Goal: Task Accomplishment & Management: Use online tool/utility

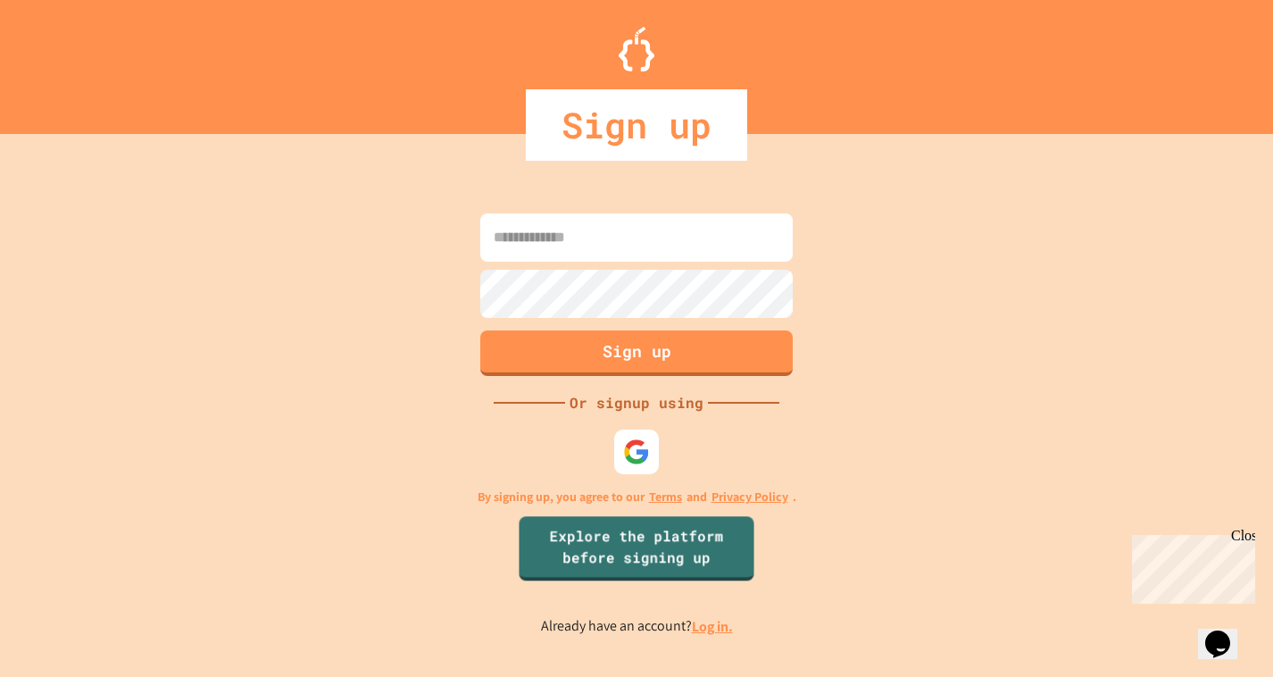
click at [646, 461] on img at bounding box center [636, 451] width 27 height 27
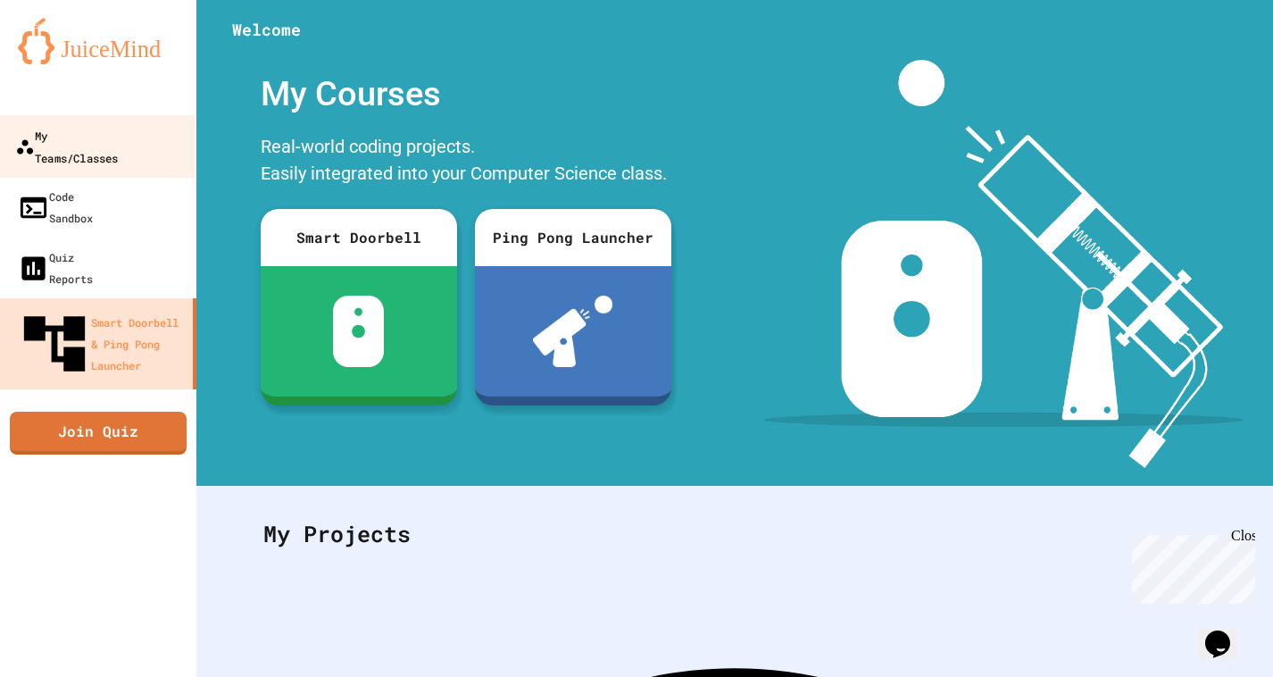
click at [96, 137] on div "My Teams/Classes" at bounding box center [66, 146] width 103 height 44
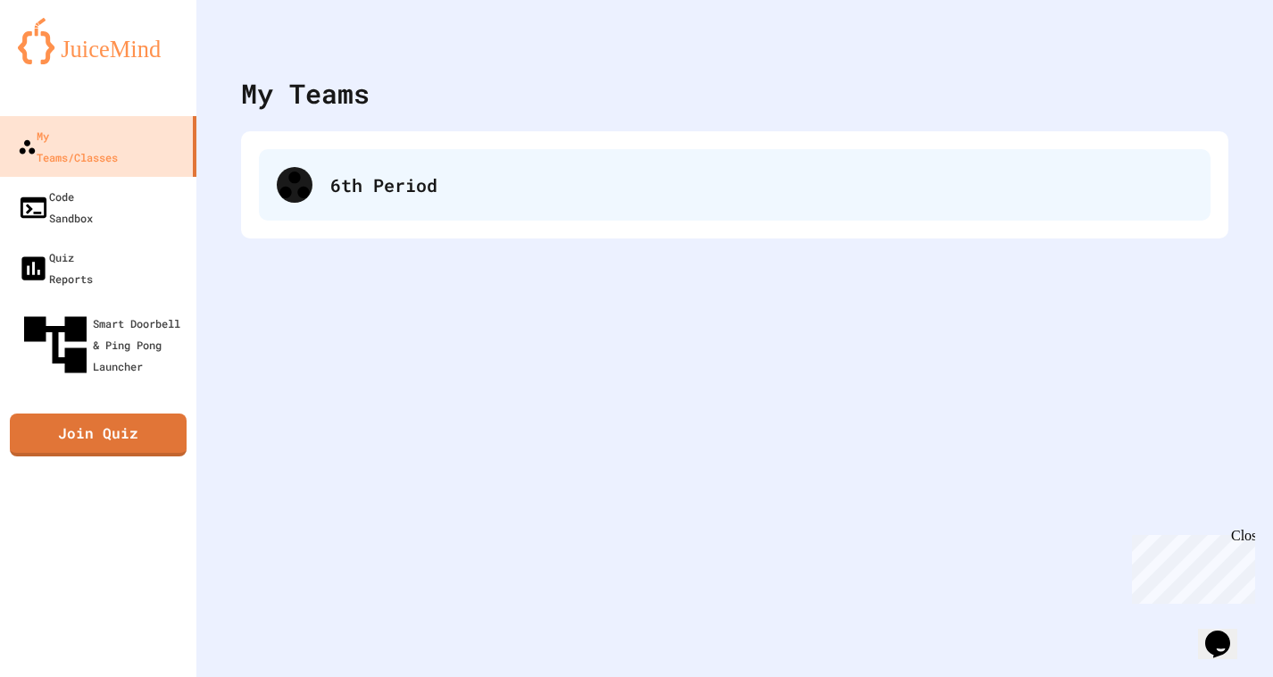
click at [400, 188] on div "6th Period" at bounding box center [761, 184] width 863 height 27
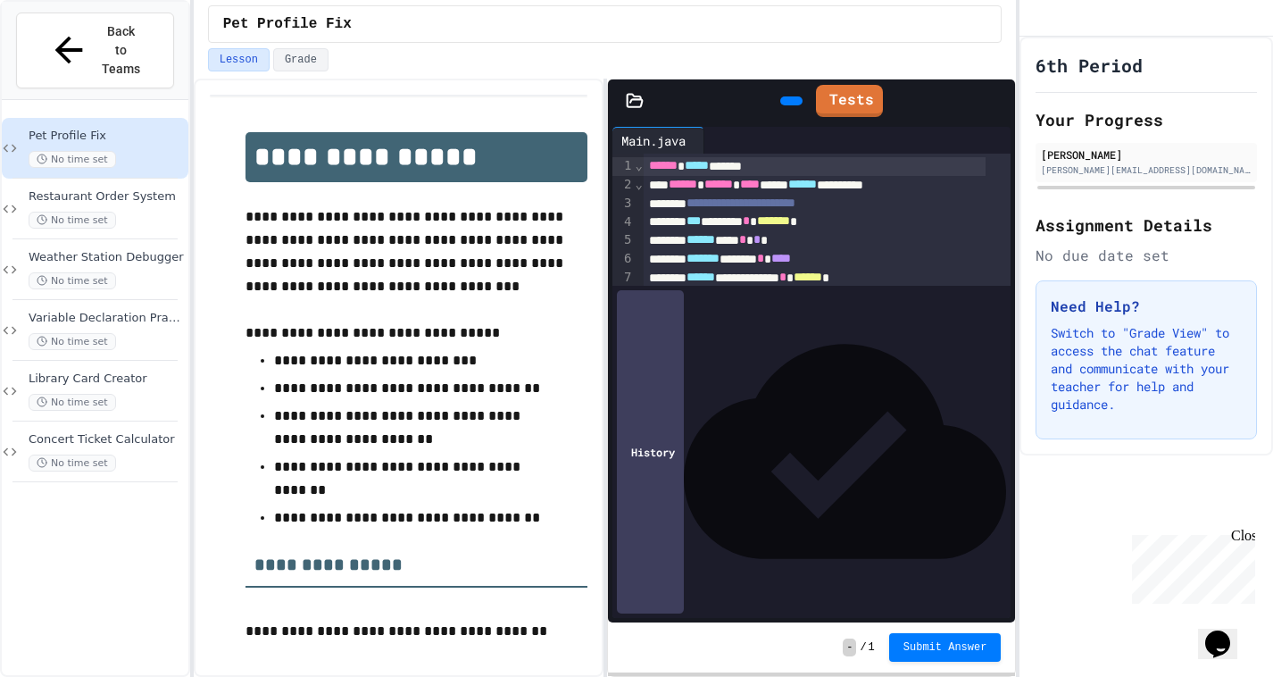
click at [299, 76] on div "Lesson Grade" at bounding box center [605, 63] width 823 height 30
click at [292, 65] on button "Grade" at bounding box center [300, 59] width 55 height 23
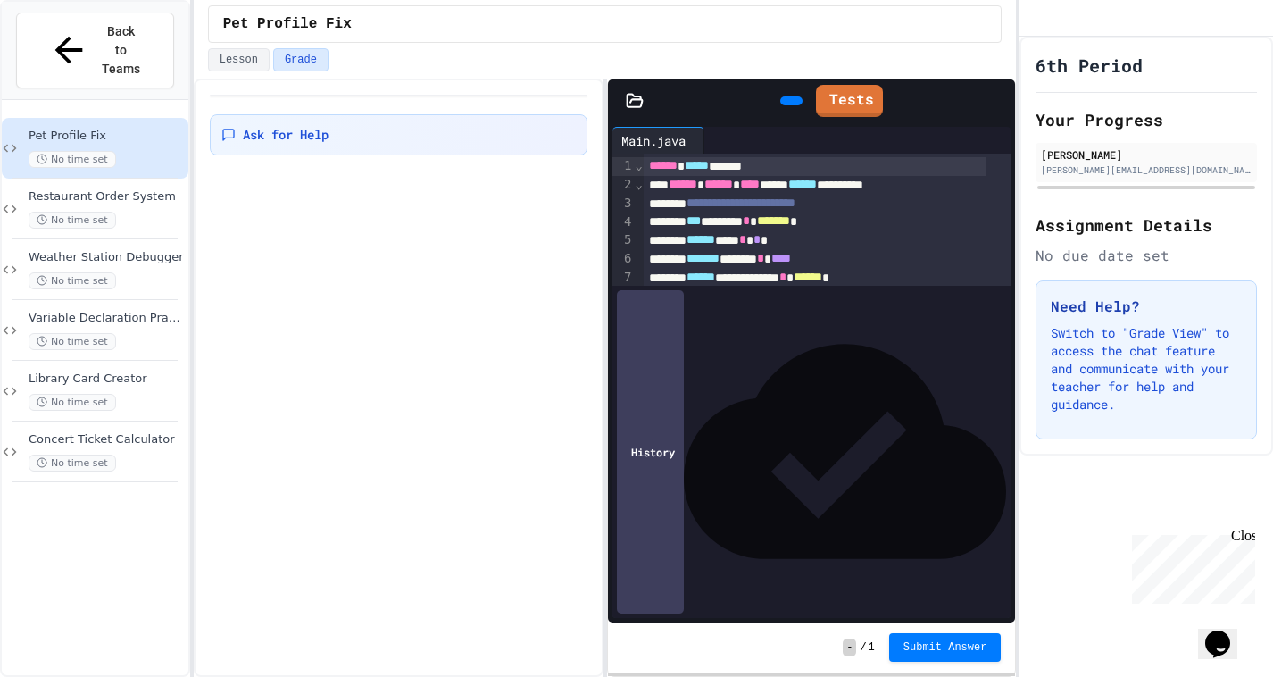
click at [1243, 534] on div "Close" at bounding box center [1242, 539] width 22 height 22
